Goal: Task Accomplishment & Management: Manage account settings

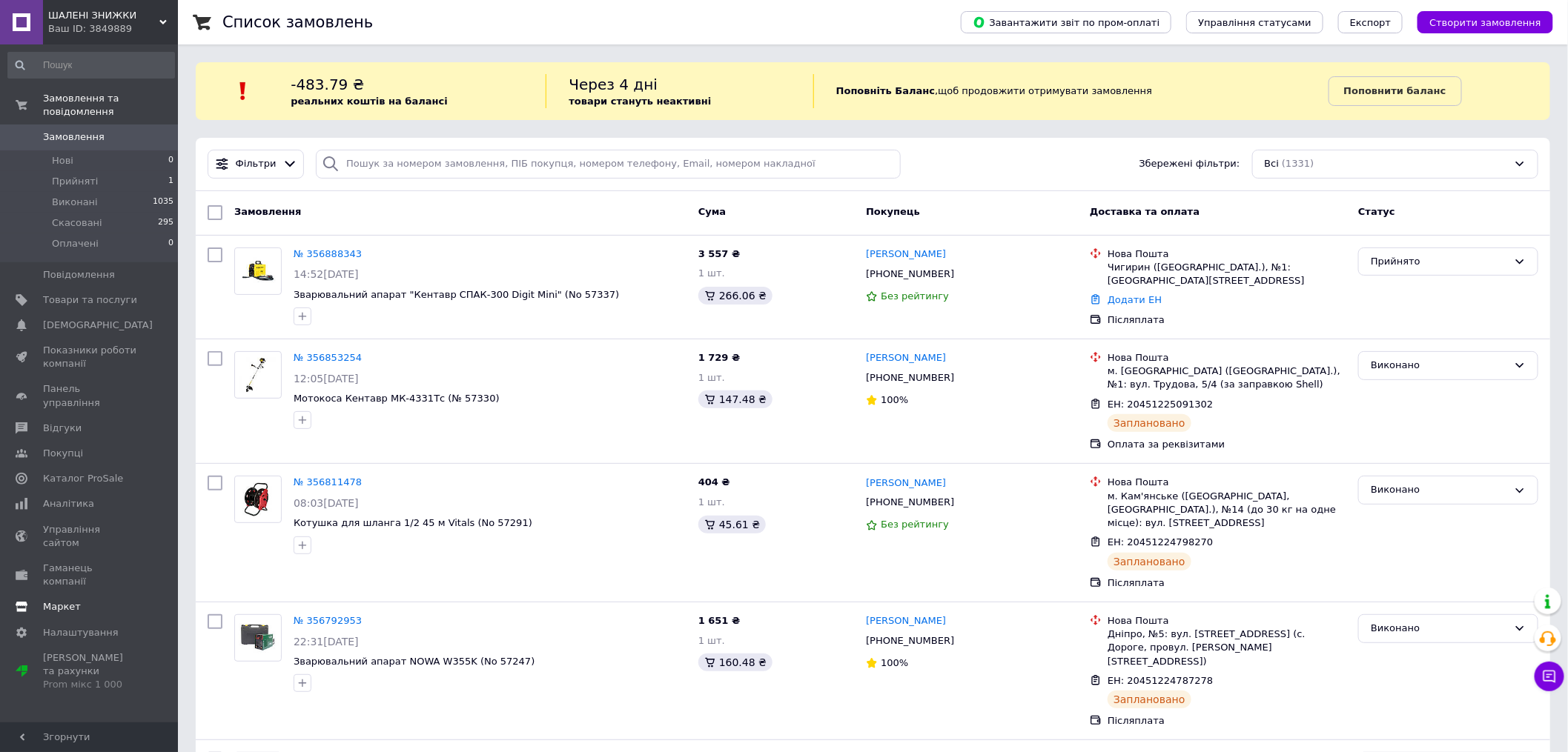
click at [77, 601] on span "Маркет" at bounding box center [62, 607] width 38 height 14
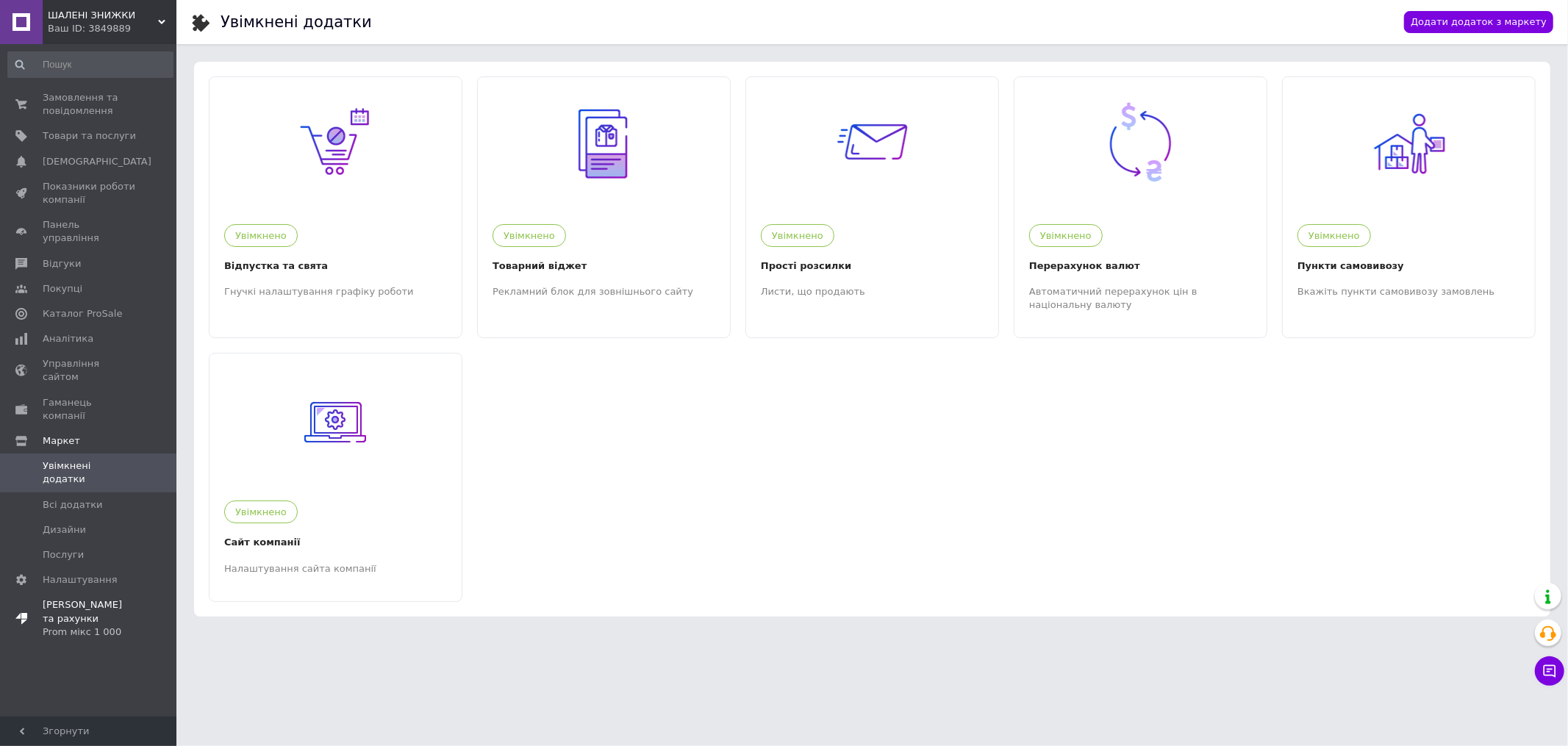
click at [114, 598] on span "[PERSON_NAME] та рахунки Prom мікс 1 000" at bounding box center [89, 618] width 93 height 40
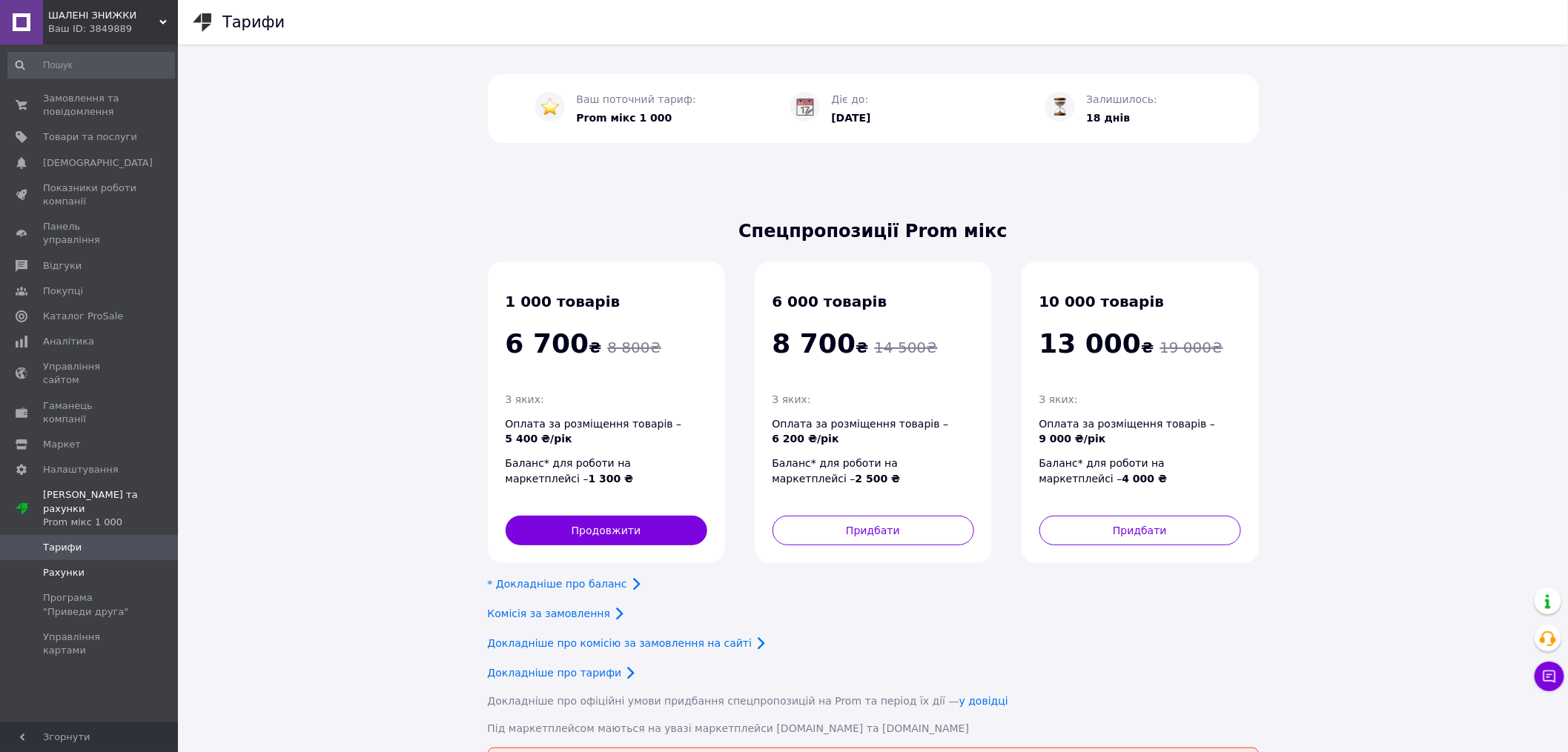
click at [110, 566] on span "Рахунки" at bounding box center [90, 573] width 94 height 14
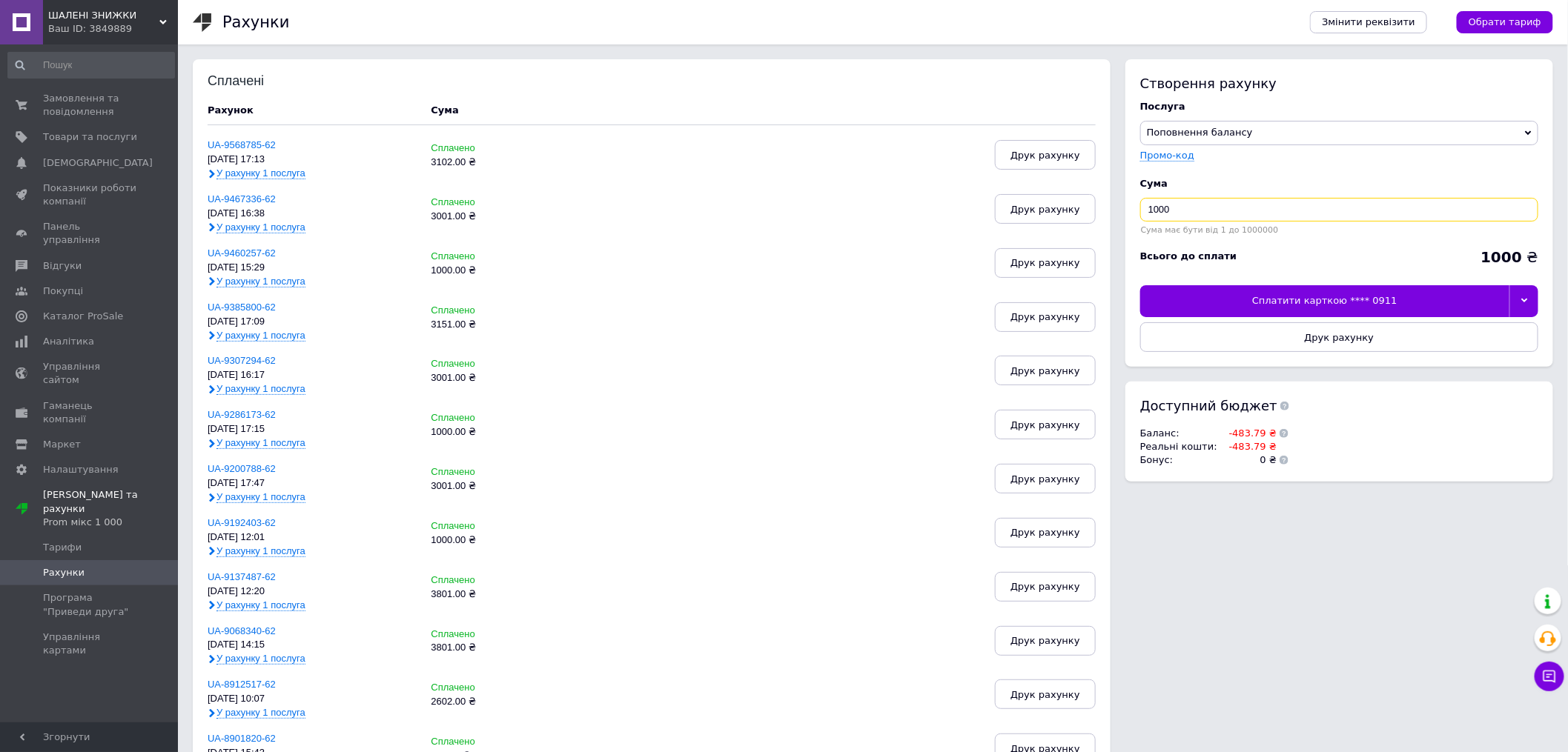
click at [1142, 204] on input "1000" at bounding box center [1338, 209] width 398 height 23
type input "3101"
click at [1331, 292] on div "Сплатити карткою **** 0911" at bounding box center [1324, 301] width 369 height 32
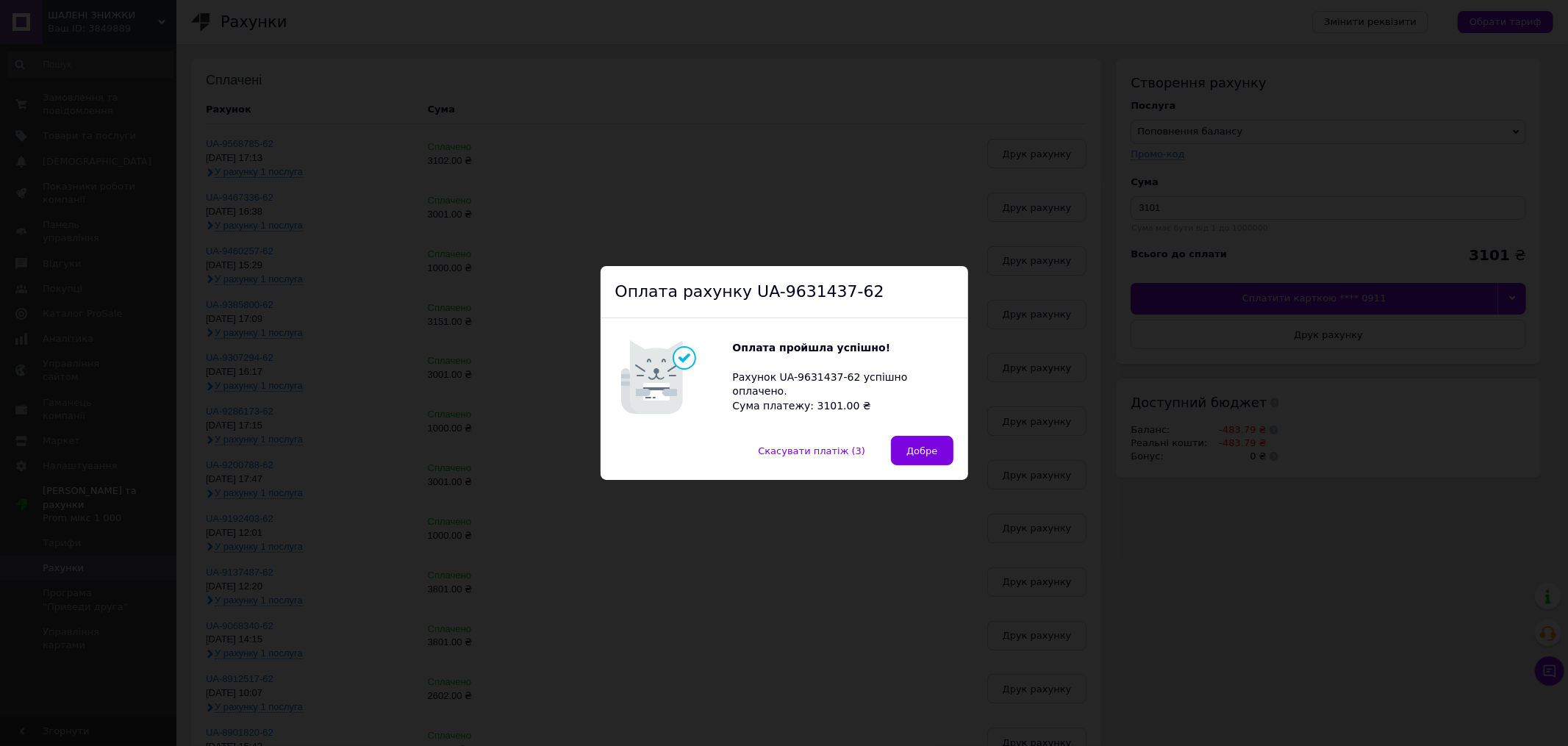
click at [937, 432] on div "Оплата пройшла успішно! Рахунок UA-9631437-62 успішно оплачено. Сума платежу: 3…" at bounding box center [784, 377] width 367 height 118
click at [932, 445] on button "Добре" at bounding box center [921, 450] width 62 height 30
